Goal: Information Seeking & Learning: Learn about a topic

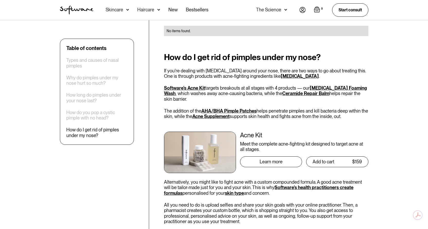
scroll to position [771, 0]
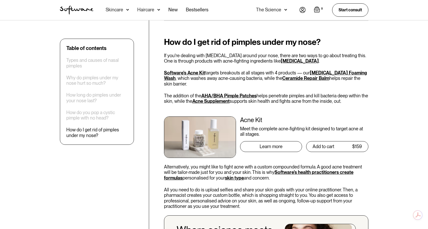
click at [287, 58] on link "[MEDICAL_DATA]" at bounding box center [300, 60] width 38 height 5
